Goal: Information Seeking & Learning: Learn about a topic

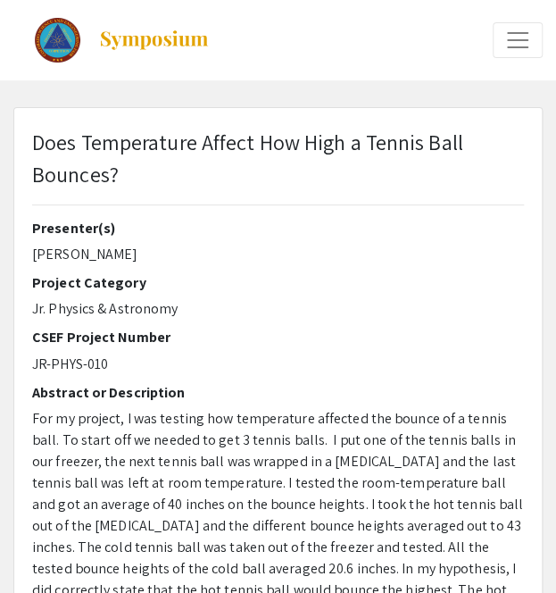
select select "custom"
type input "0"
select select "custom"
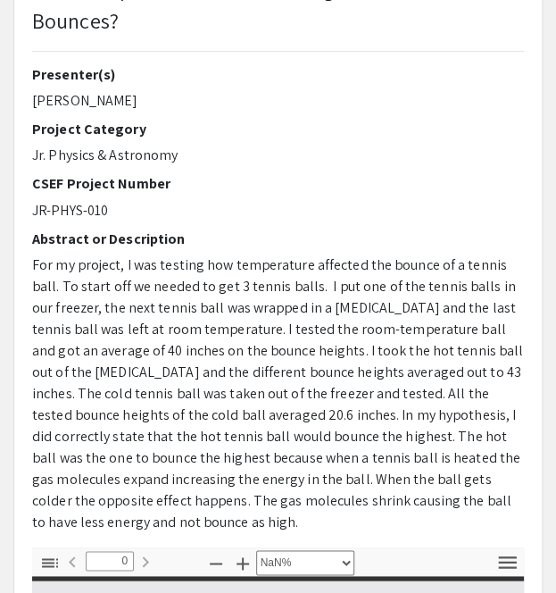
type input "1"
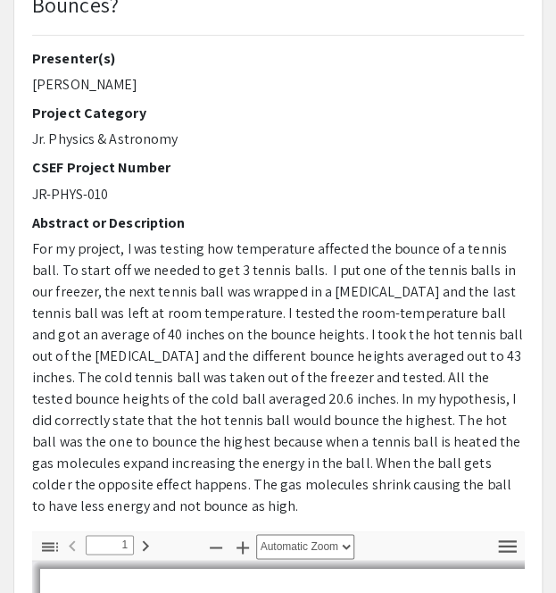
select select "auto"
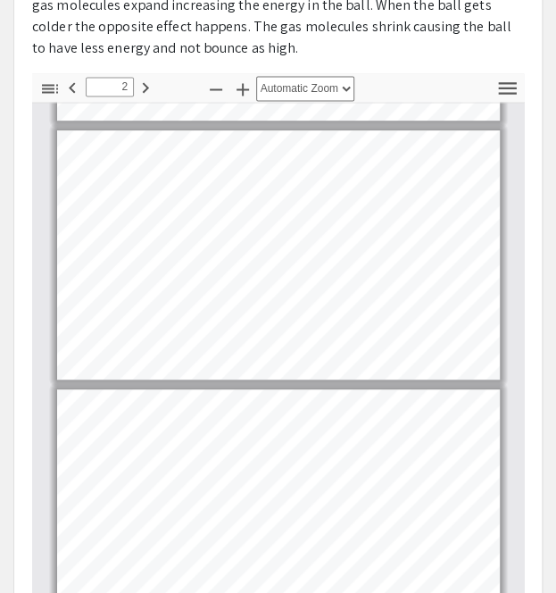
scroll to position [239, 0]
type input "1"
select select "custom"
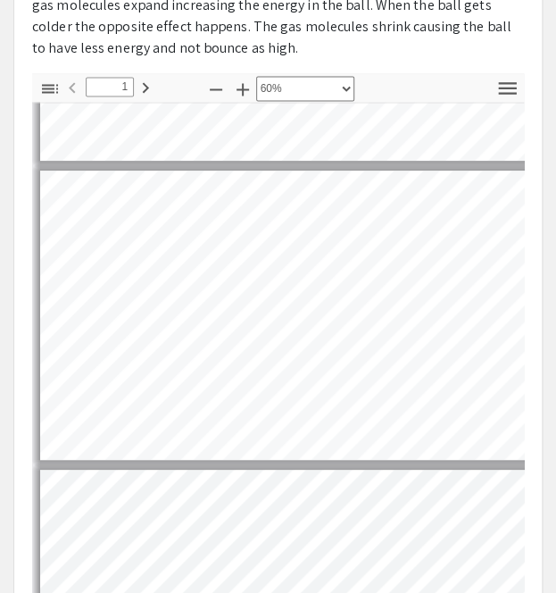
scroll to position [9, 8]
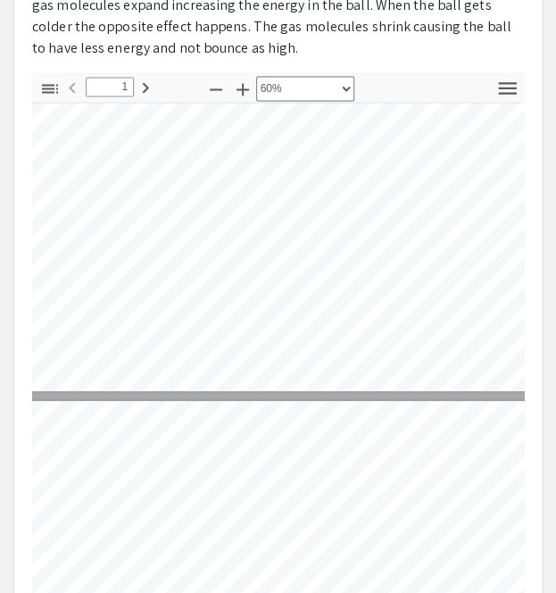
type input "2"
select select "custom"
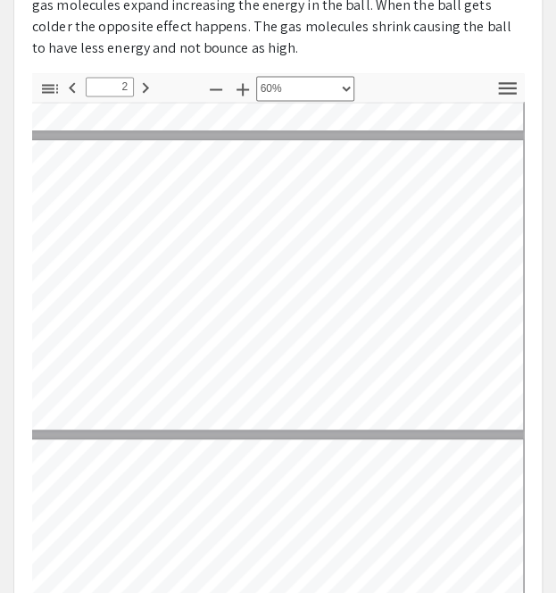
scroll to position [273, 27]
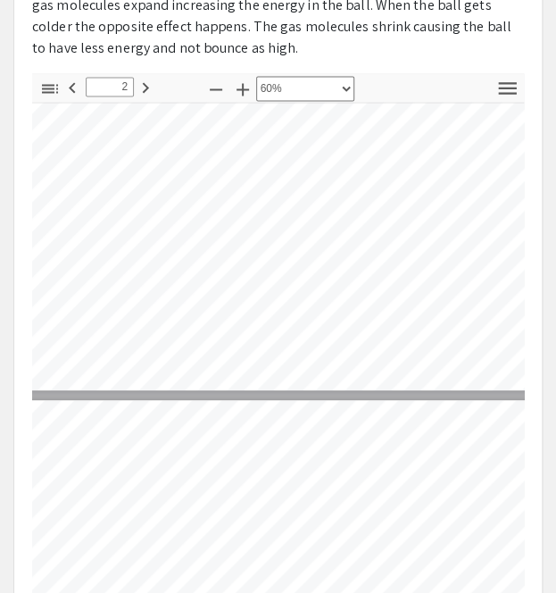
type input "3"
select select "custom"
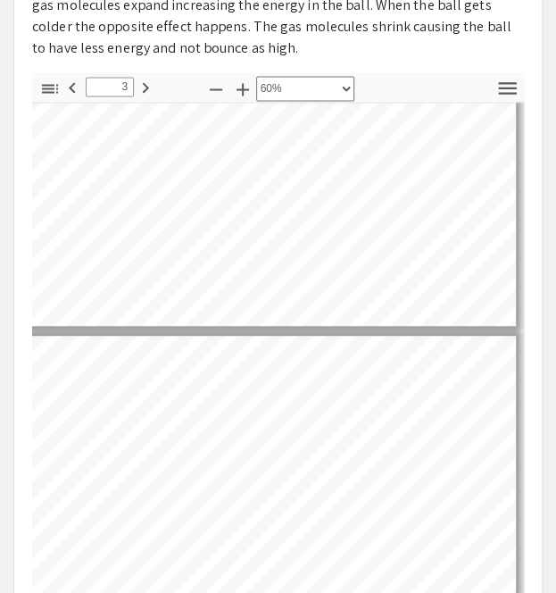
scroll to position [373, 41]
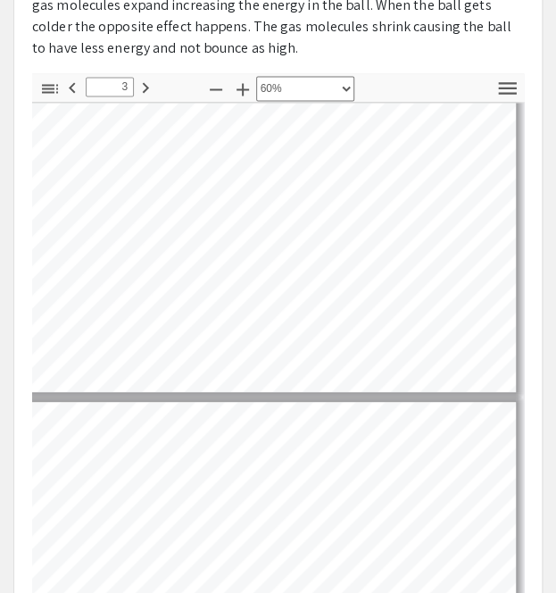
type input "2"
select select "custom"
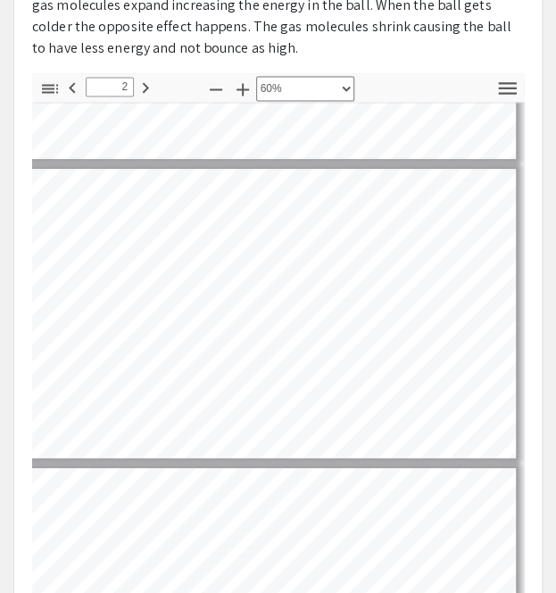
scroll to position [241, 37]
type input "3"
select select "custom"
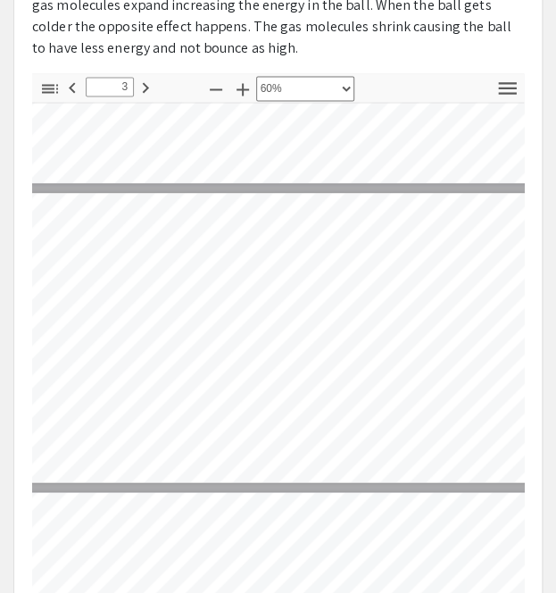
scroll to position [518, 20]
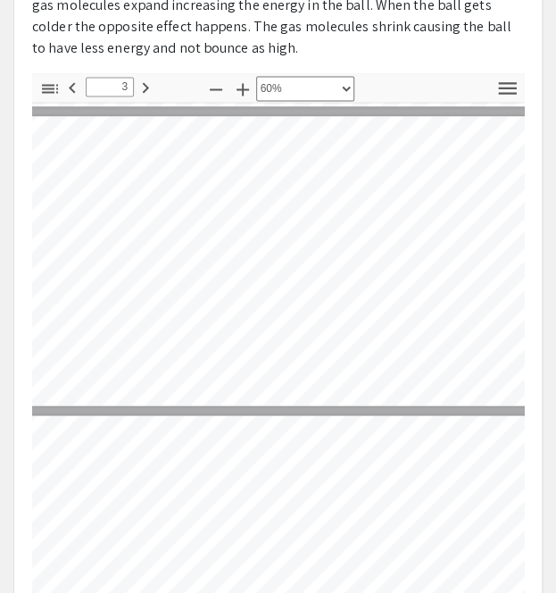
type input "4"
select select "custom"
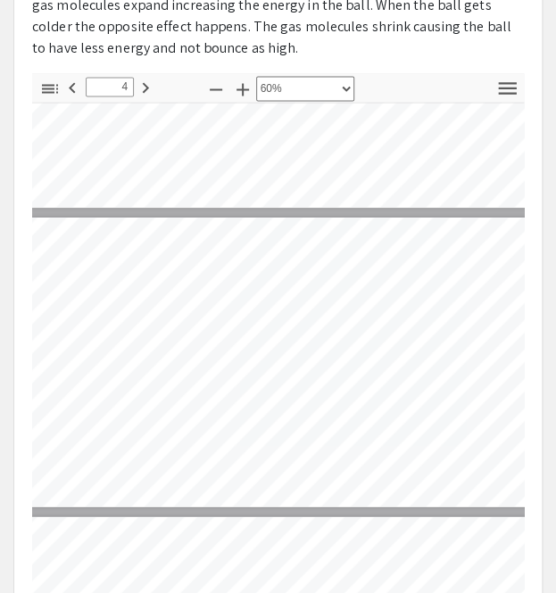
scroll to position [807, 20]
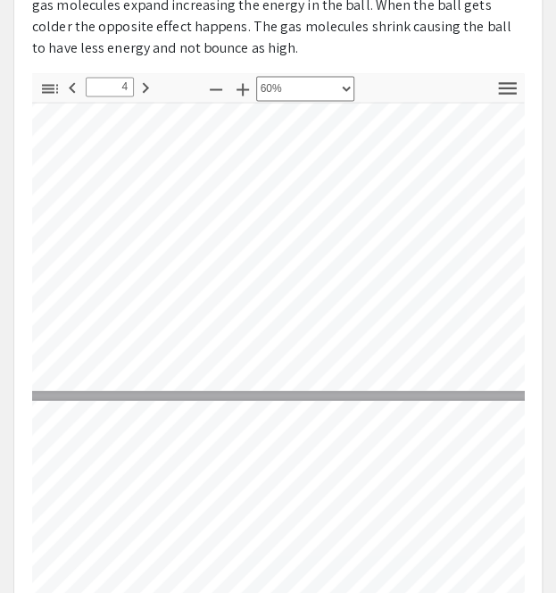
type input "5"
select select "custom"
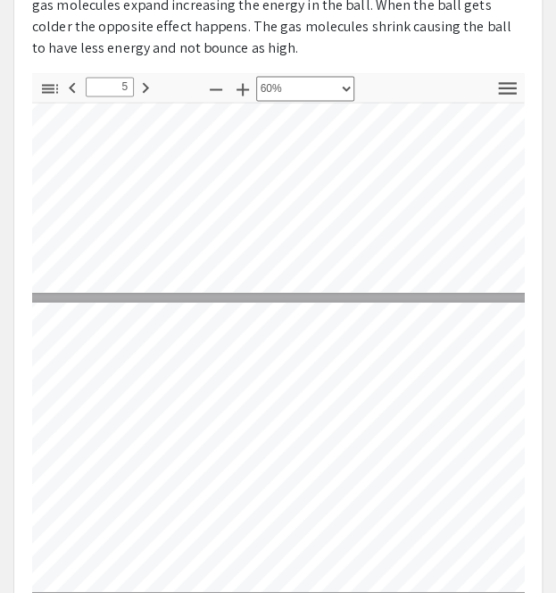
scroll to position [1005, 20]
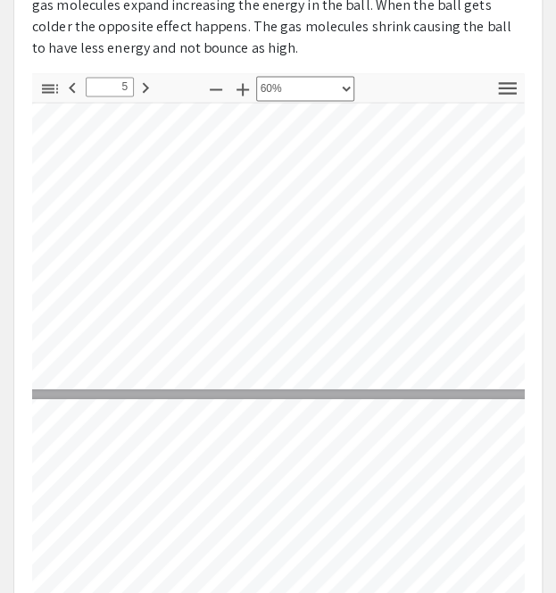
type input "6"
select select "custom"
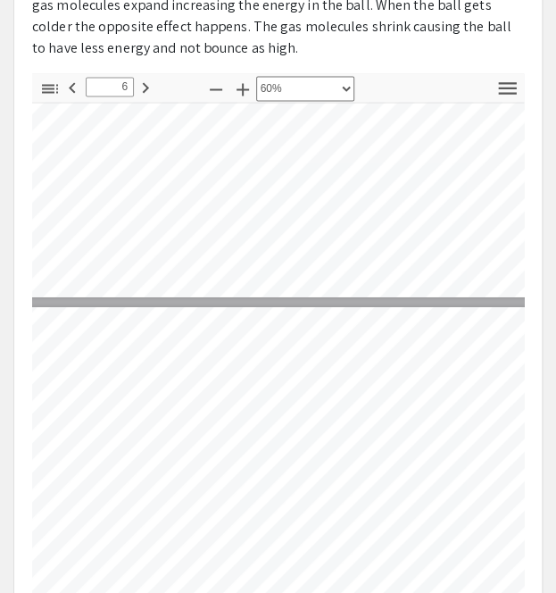
type input "5"
select select "custom"
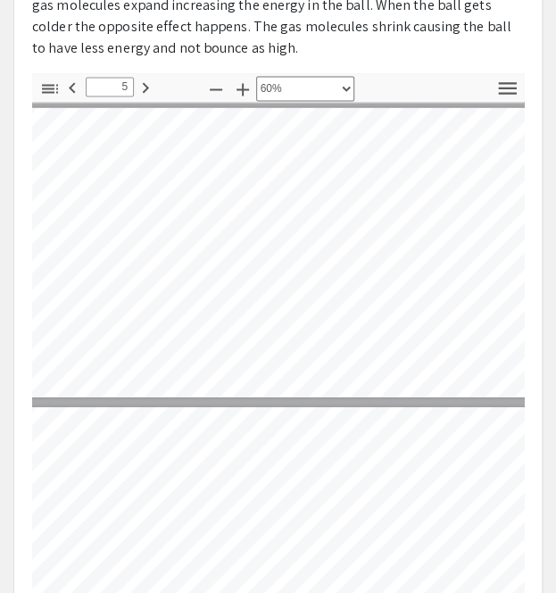
type input "6"
select select "custom"
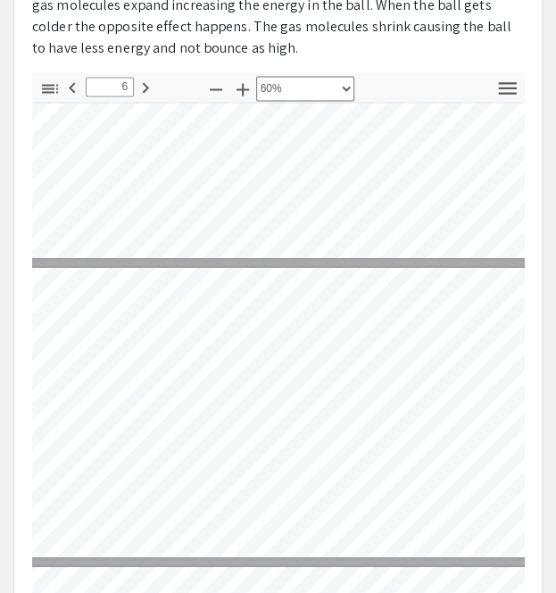
scroll to position [1340, 20]
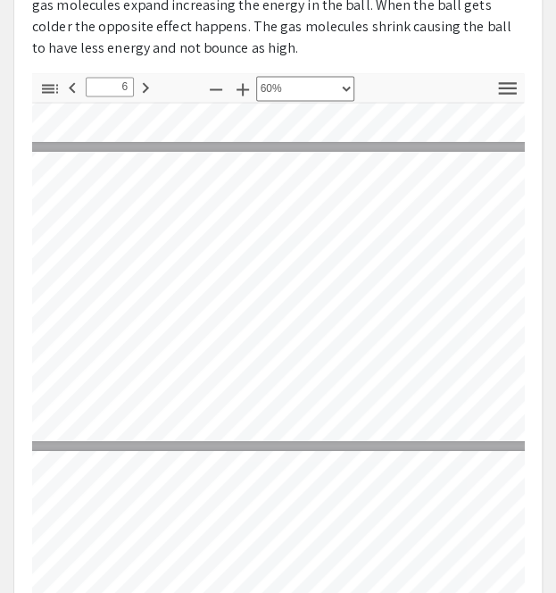
type input "7"
select select "custom"
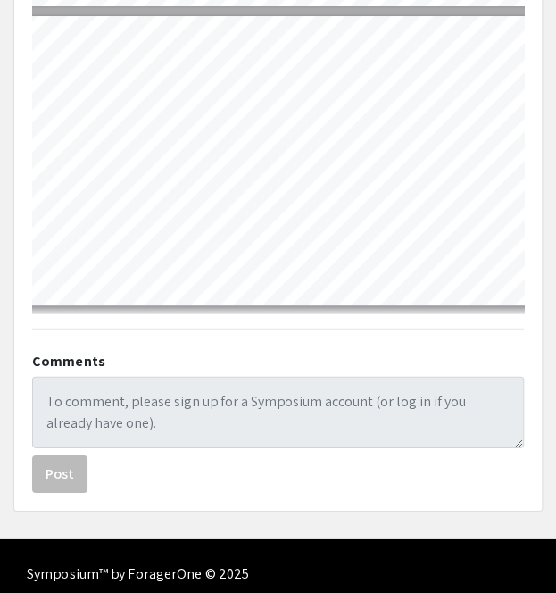
scroll to position [1075, 0]
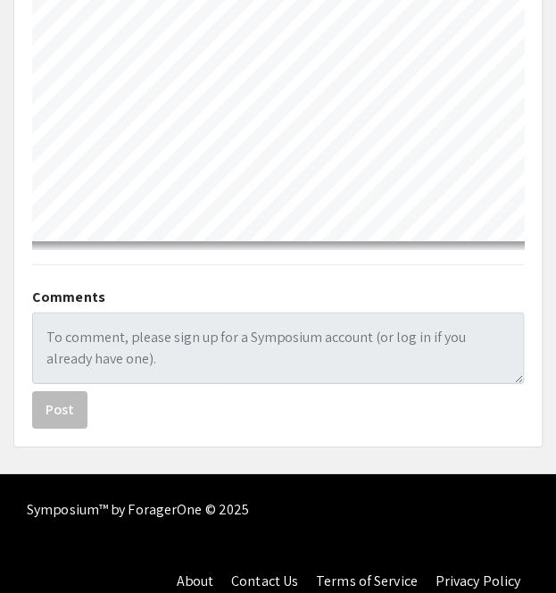
type input "6"
select select "custom"
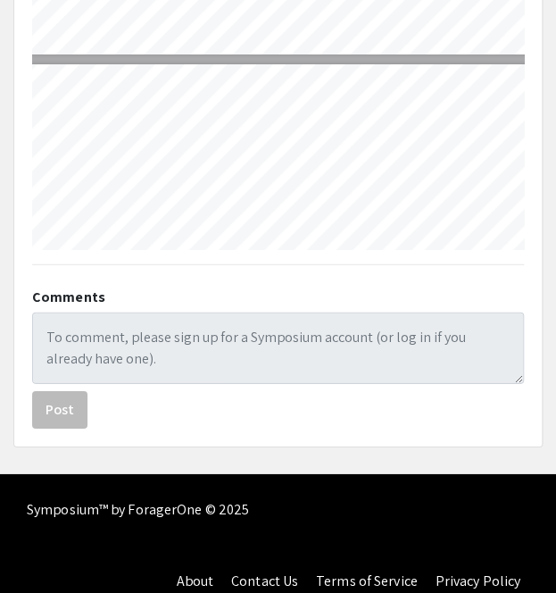
type input "7"
select select "custom"
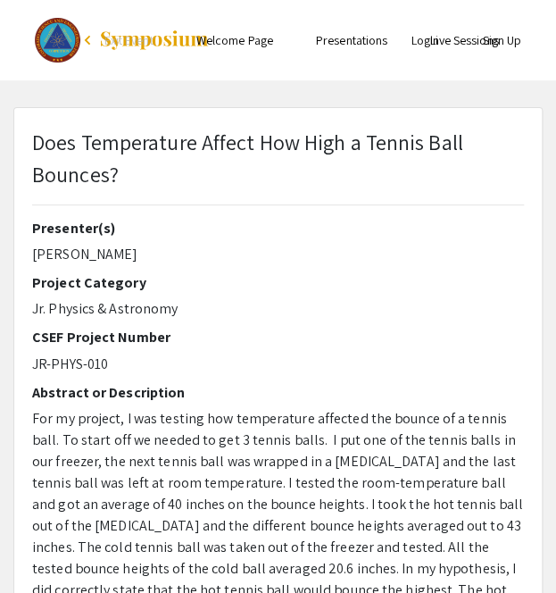
scroll to position [1513, 0]
